Goal: Information Seeking & Learning: Find specific fact

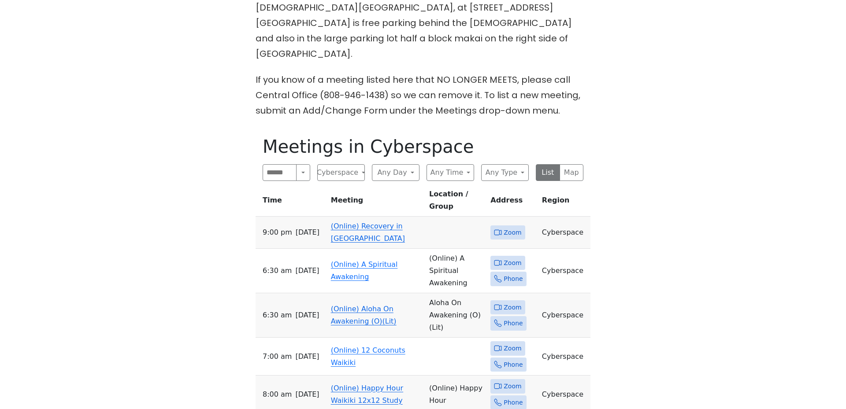
scroll to position [423, 0]
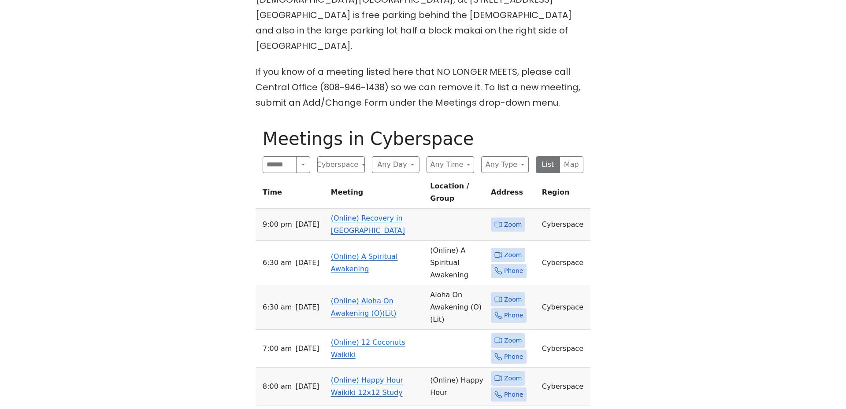
click at [366, 214] on link "(Online) Recovery in [GEOGRAPHIC_DATA]" at bounding box center [368, 224] width 74 height 21
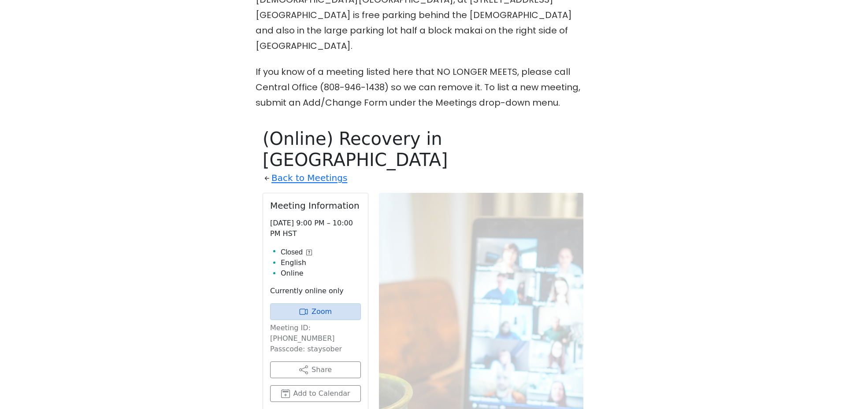
scroll to position [514, 0]
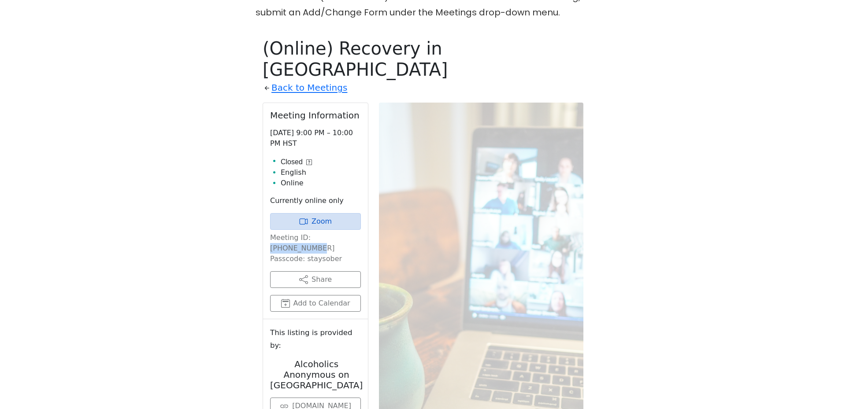
drag, startPoint x: 308, startPoint y: 186, endPoint x: 353, endPoint y: 187, distance: 45.4
click at [353, 233] on p "Meeting ID: [PHONE_NUMBER] Passcode: staysober" at bounding box center [315, 249] width 91 height 32
copy p "[PHONE_NUMBER]"
click at [315, 233] on p "Meeting ID: [PHONE_NUMBER] Passcode: staysober" at bounding box center [315, 249] width 91 height 32
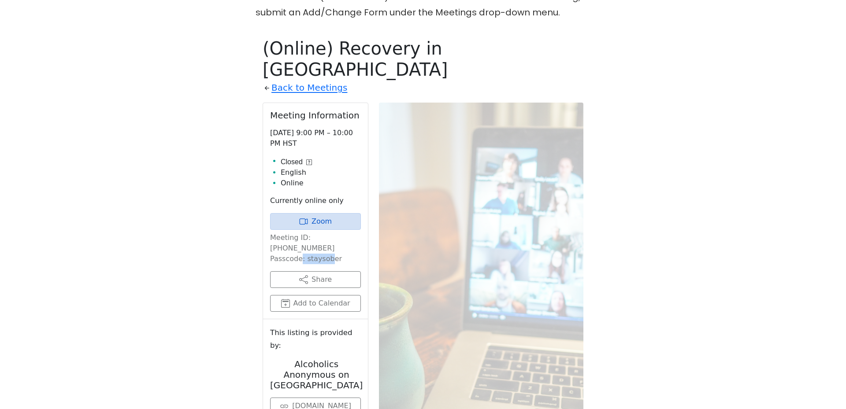
copy p "staysober"
